Goal: Task Accomplishment & Management: Use online tool/utility

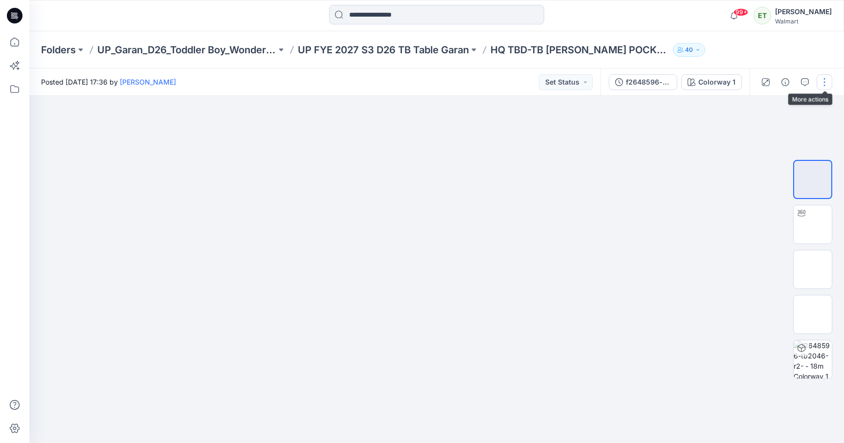
click at [827, 83] on button "button" at bounding box center [824, 82] width 16 height 16
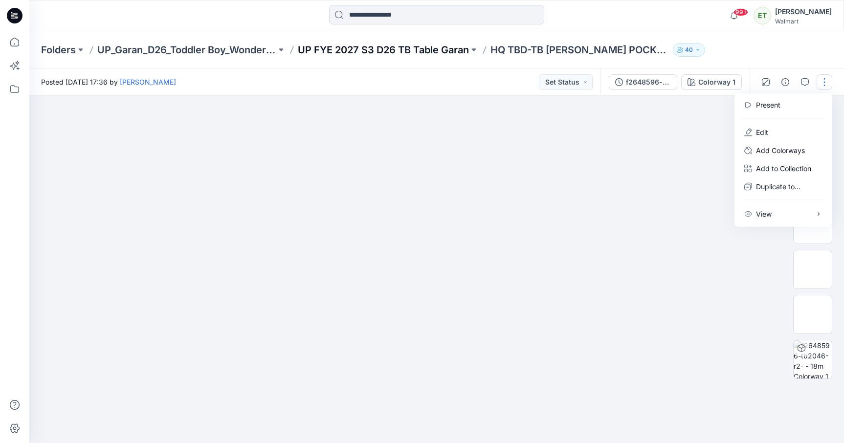
click at [435, 45] on p "UP FYE 2027 S3 D26 TB Table Garan" at bounding box center [383, 50] width 171 height 14
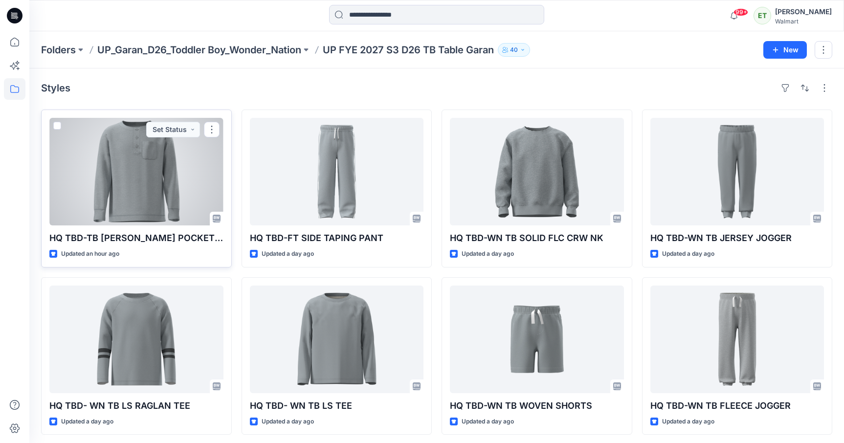
click at [168, 204] on div at bounding box center [136, 172] width 174 height 108
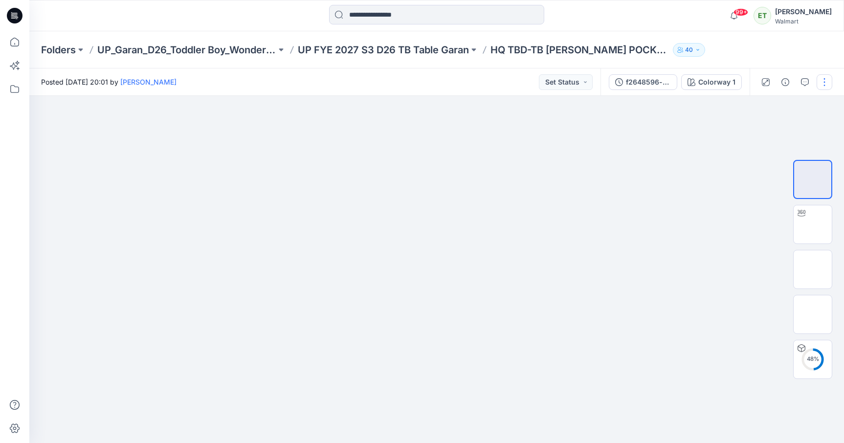
click at [826, 80] on button "button" at bounding box center [824, 82] width 16 height 16
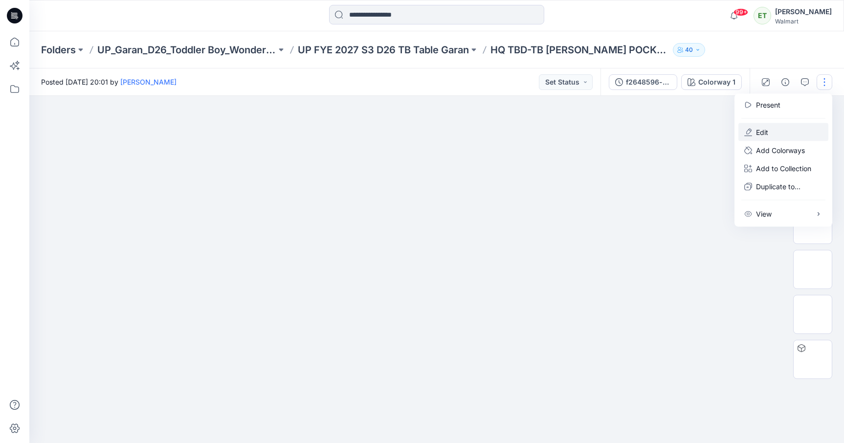
click at [786, 129] on button "Edit" at bounding box center [783, 132] width 90 height 18
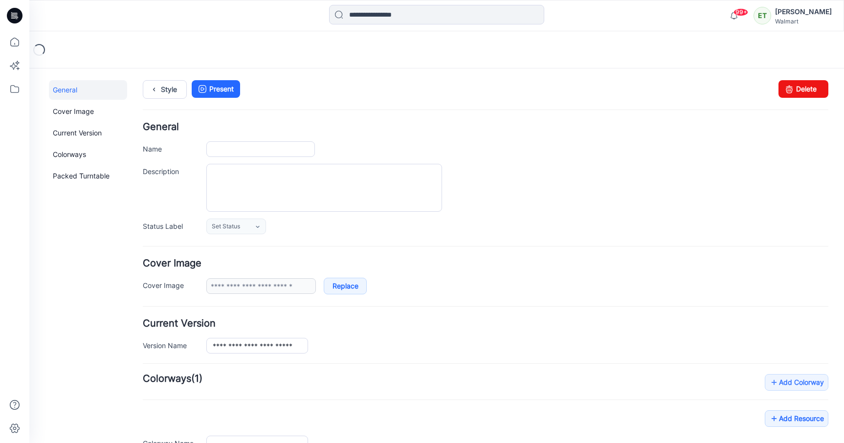
type input "**********"
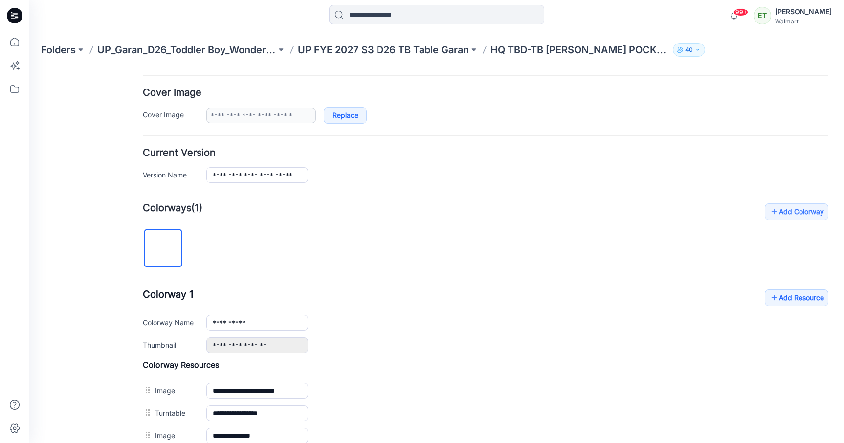
scroll to position [268, 0]
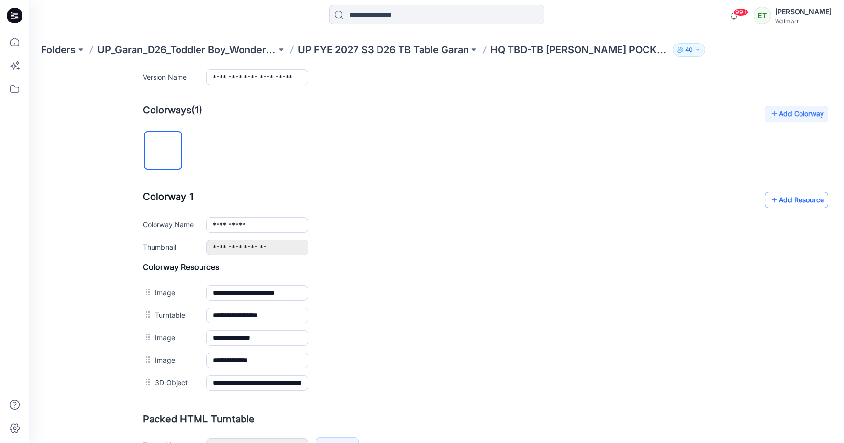
click at [796, 193] on link "Add Resource" at bounding box center [796, 200] width 64 height 17
